Goal: Task Accomplishment & Management: Use online tool/utility

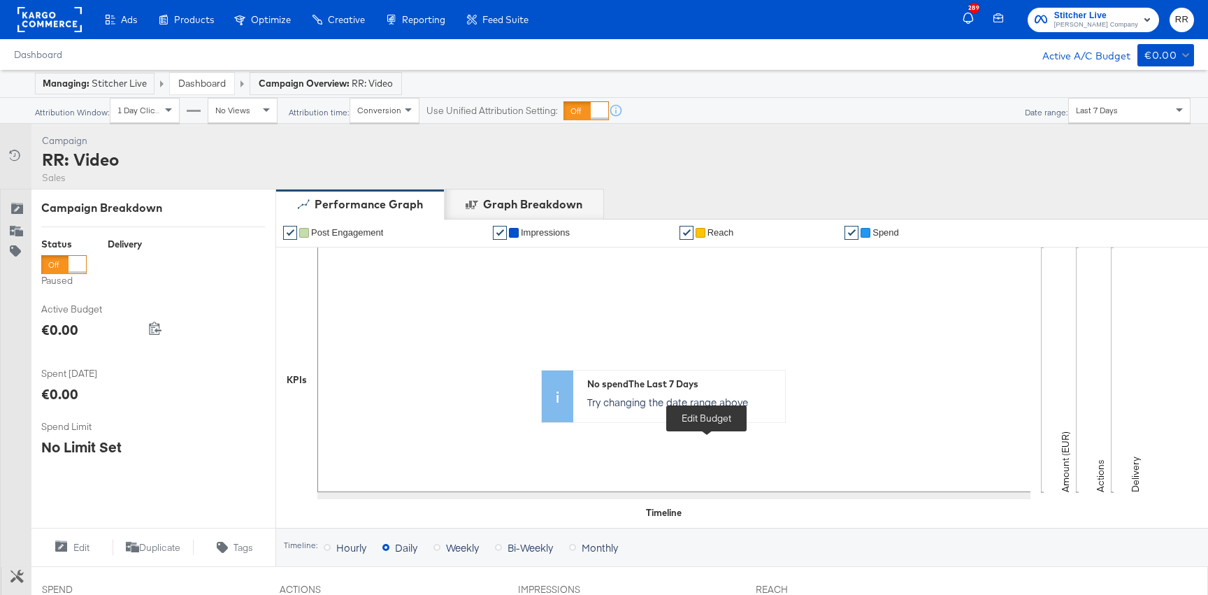
scroll to position [426, 0]
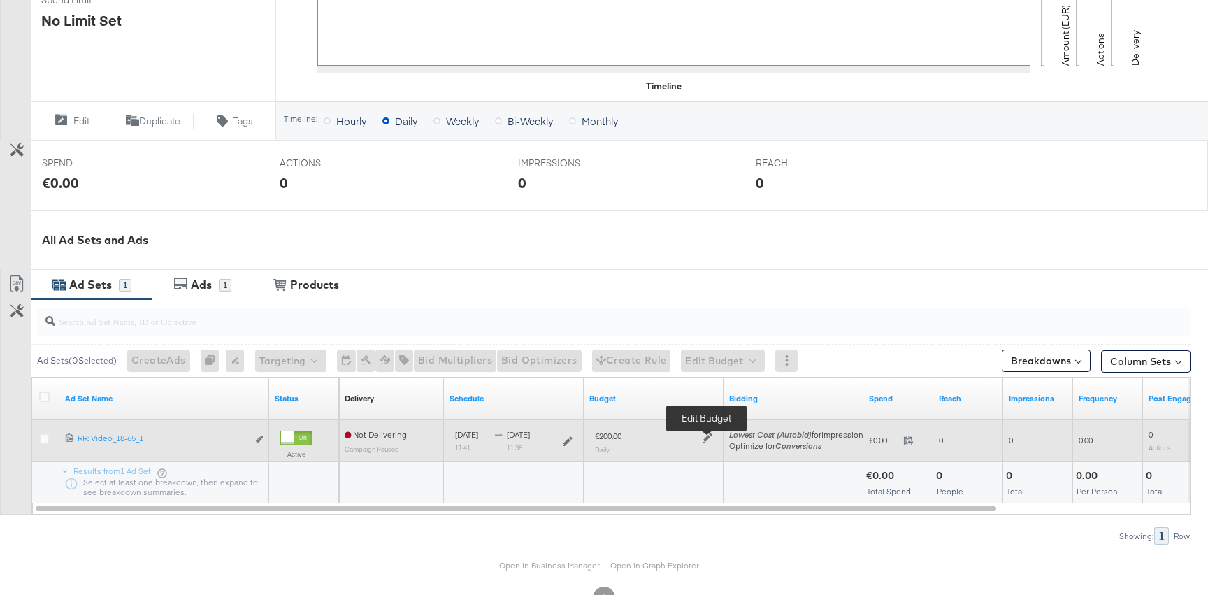
click at [709, 435] on icon at bounding box center [707, 438] width 10 height 10
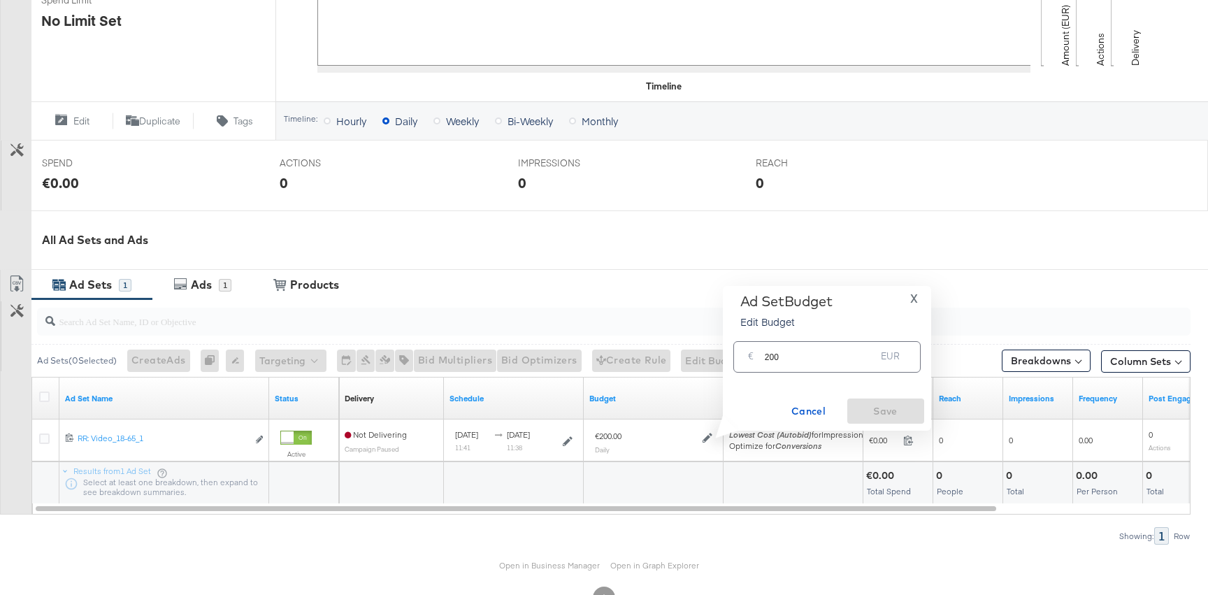
drag, startPoint x: 763, startPoint y: 355, endPoint x: 838, endPoint y: 356, distance: 74.8
click at [834, 355] on div "€ 200 EUR" at bounding box center [826, 356] width 187 height 31
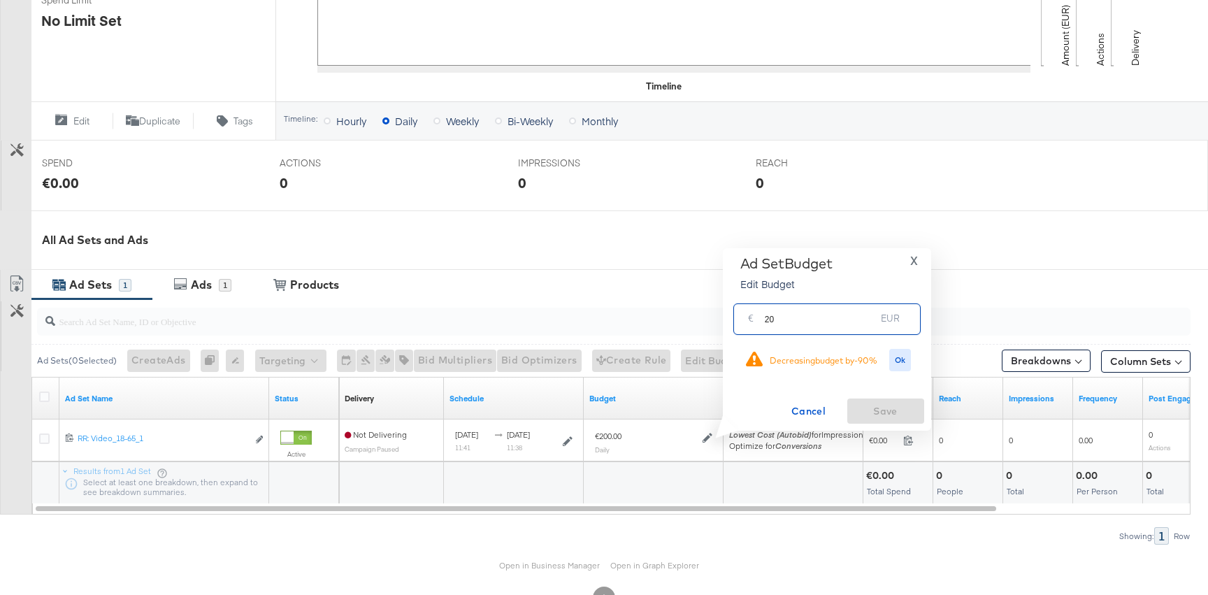
type input "2"
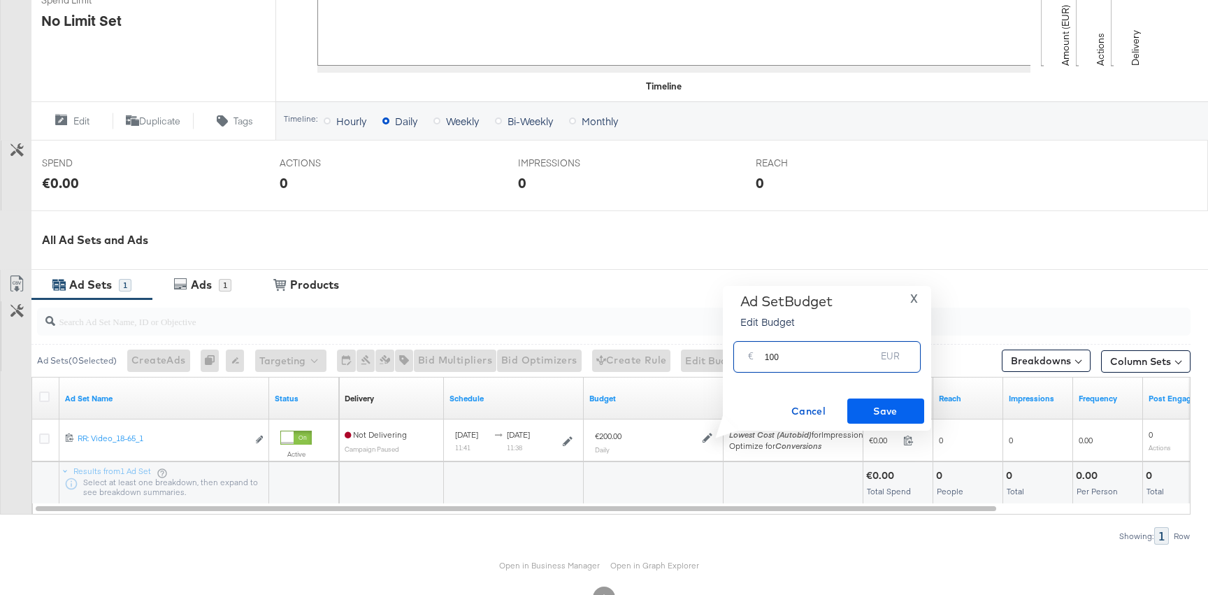
type input "100"
click at [899, 404] on span "Save" at bounding box center [886, 411] width 66 height 17
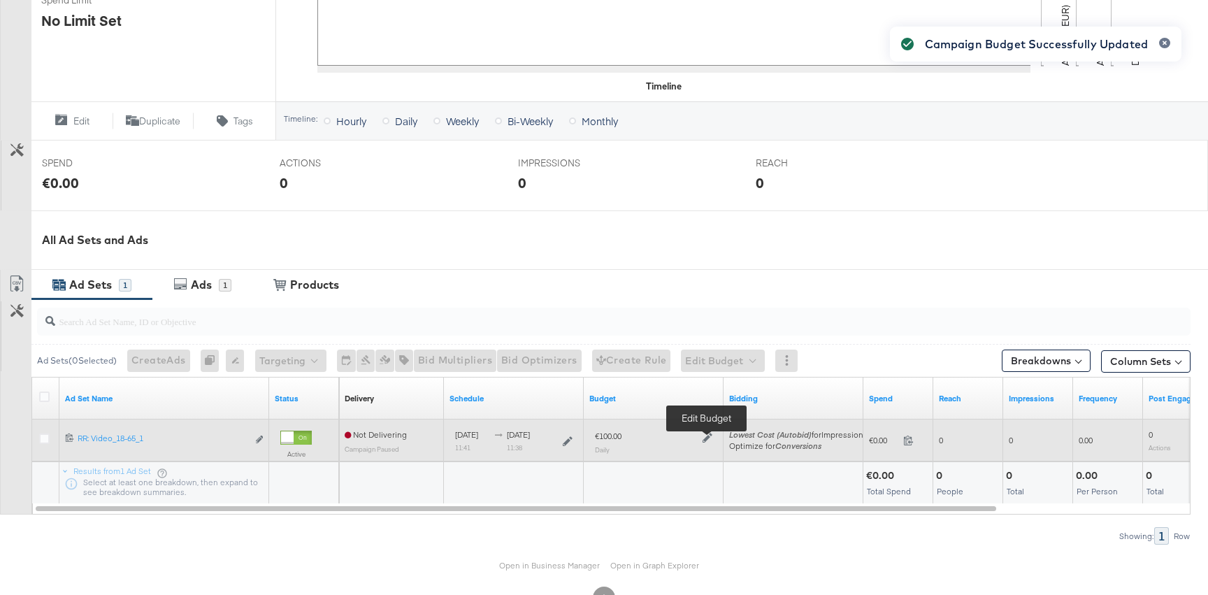
click at [705, 438] on icon at bounding box center [707, 438] width 10 height 10
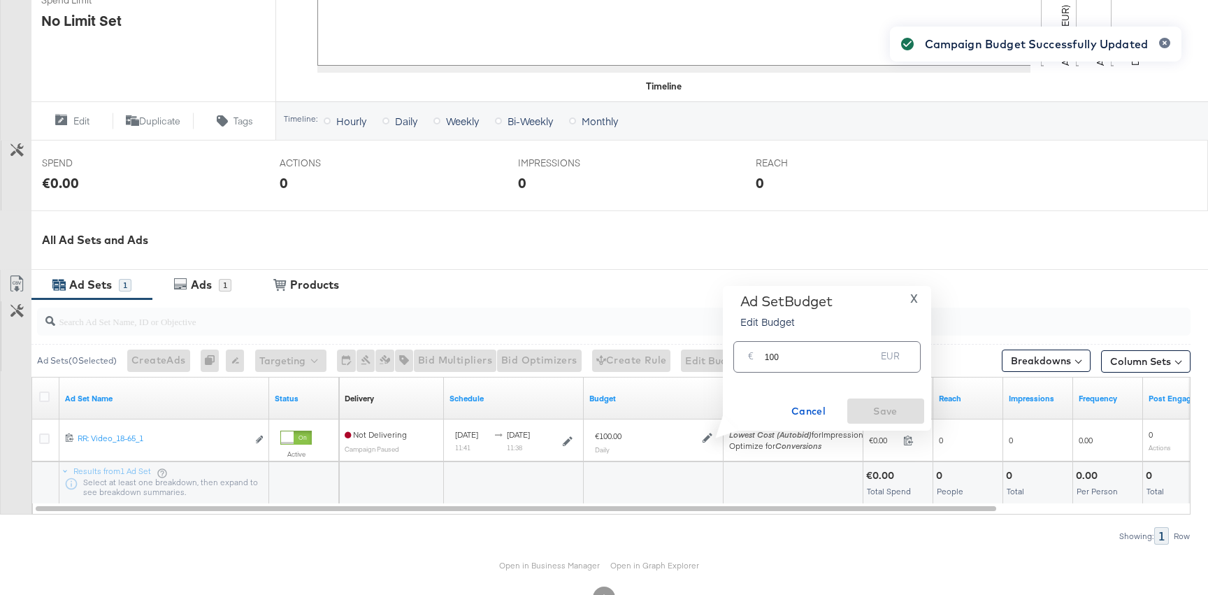
click at [809, 357] on input "100" at bounding box center [820, 351] width 111 height 30
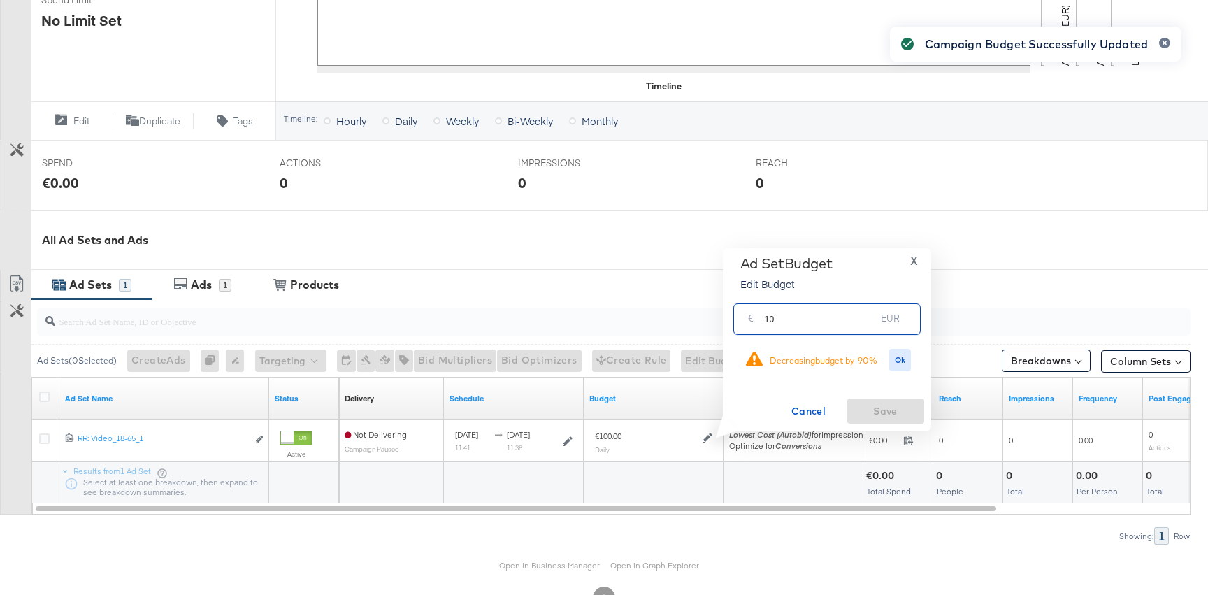
type input "1"
type input "200"
click at [893, 358] on button "Ok" at bounding box center [900, 360] width 22 height 22
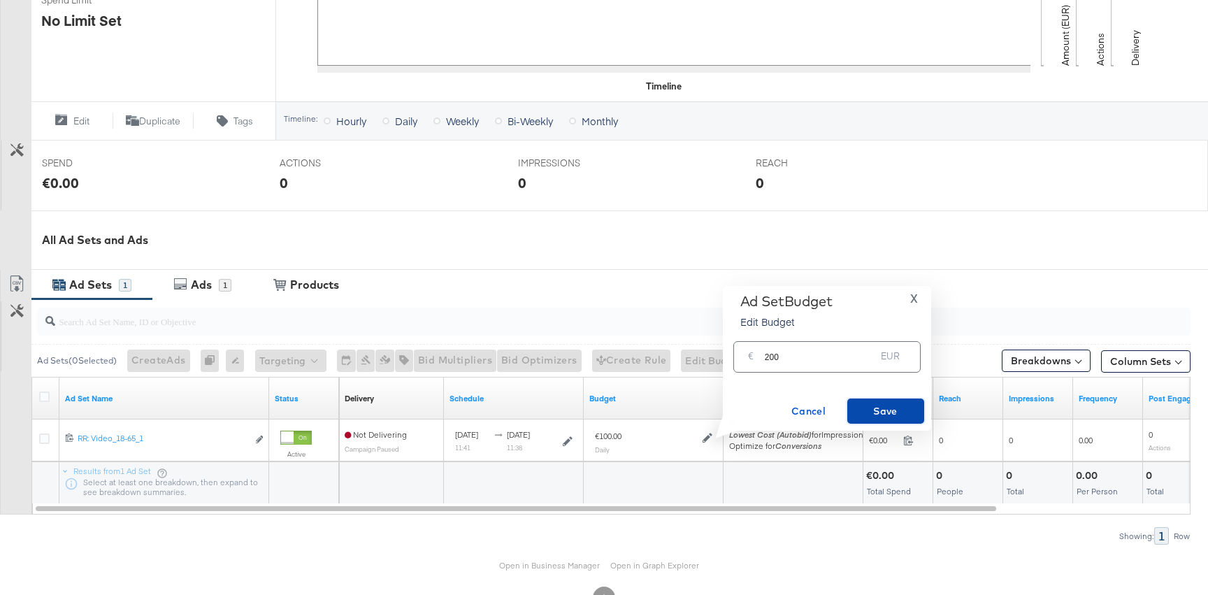
click at [886, 413] on span "Save" at bounding box center [886, 411] width 66 height 17
